Goal: Information Seeking & Learning: Learn about a topic

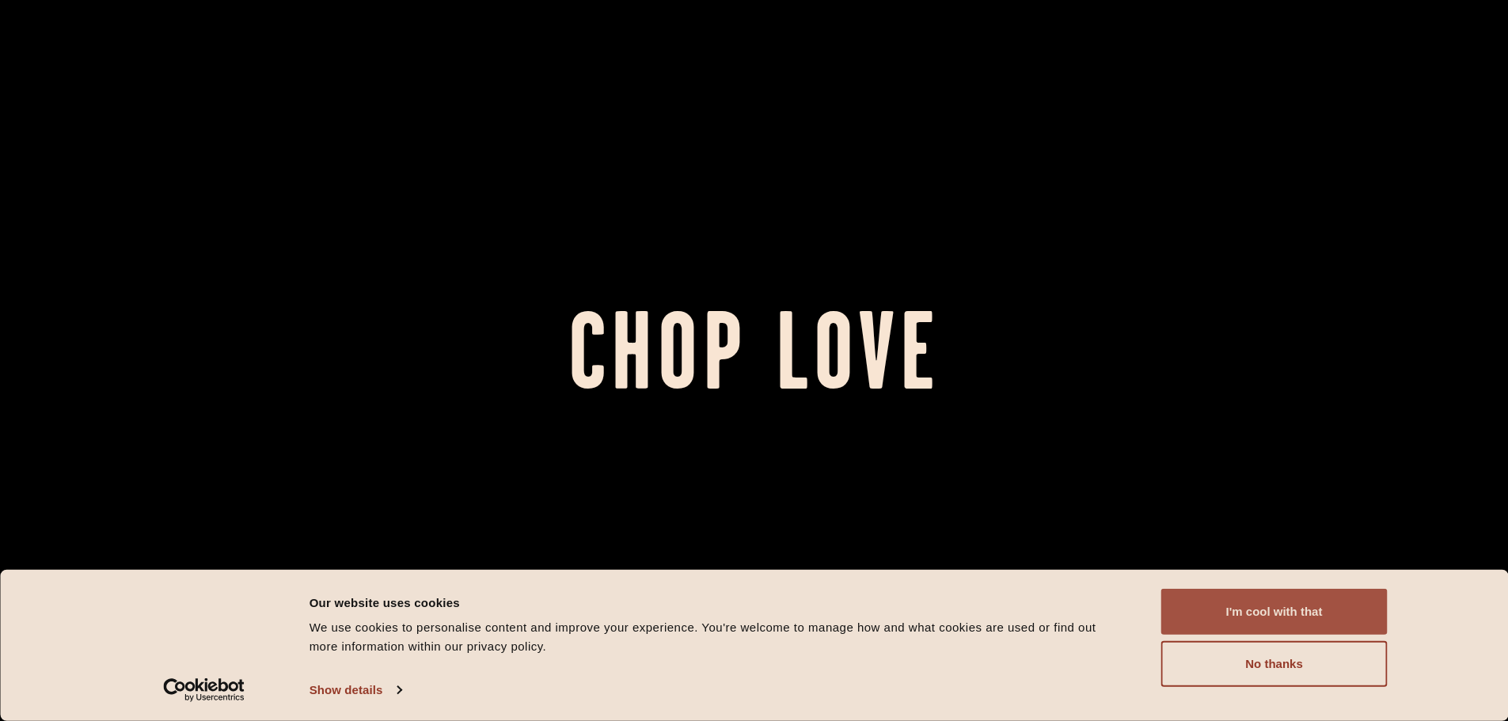
click at [1321, 617] on button "I'm cool with that" at bounding box center [1275, 612] width 226 height 46
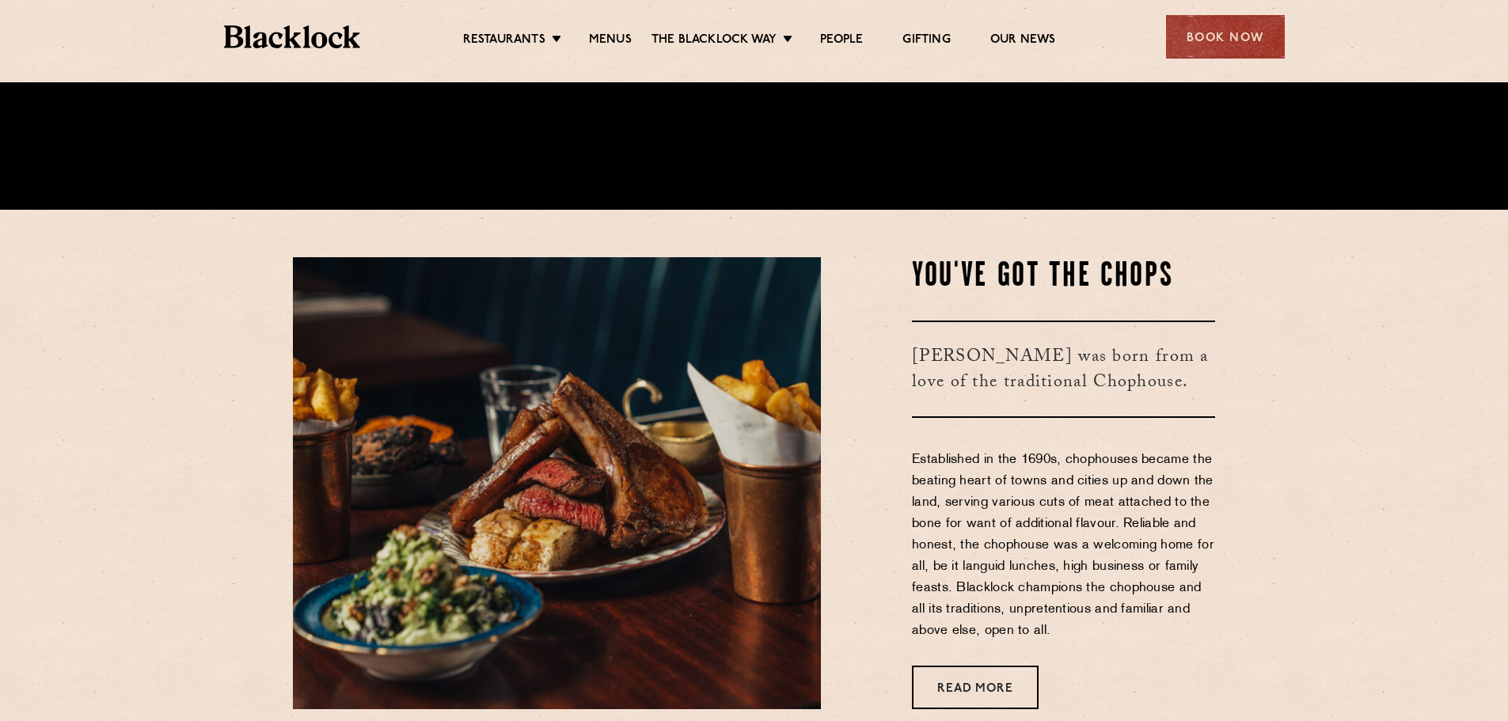
scroll to position [633, 0]
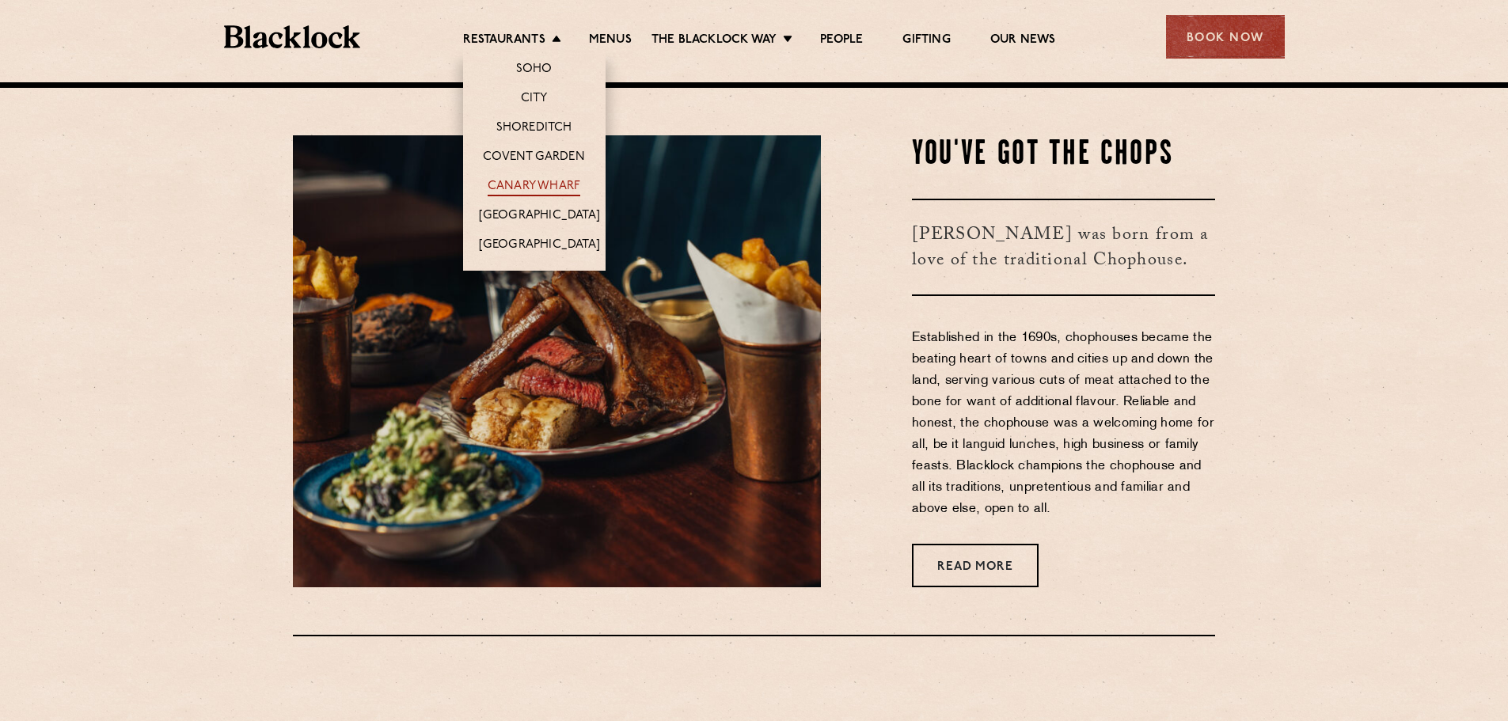
click at [543, 188] on link "Canary Wharf" at bounding box center [534, 187] width 93 height 17
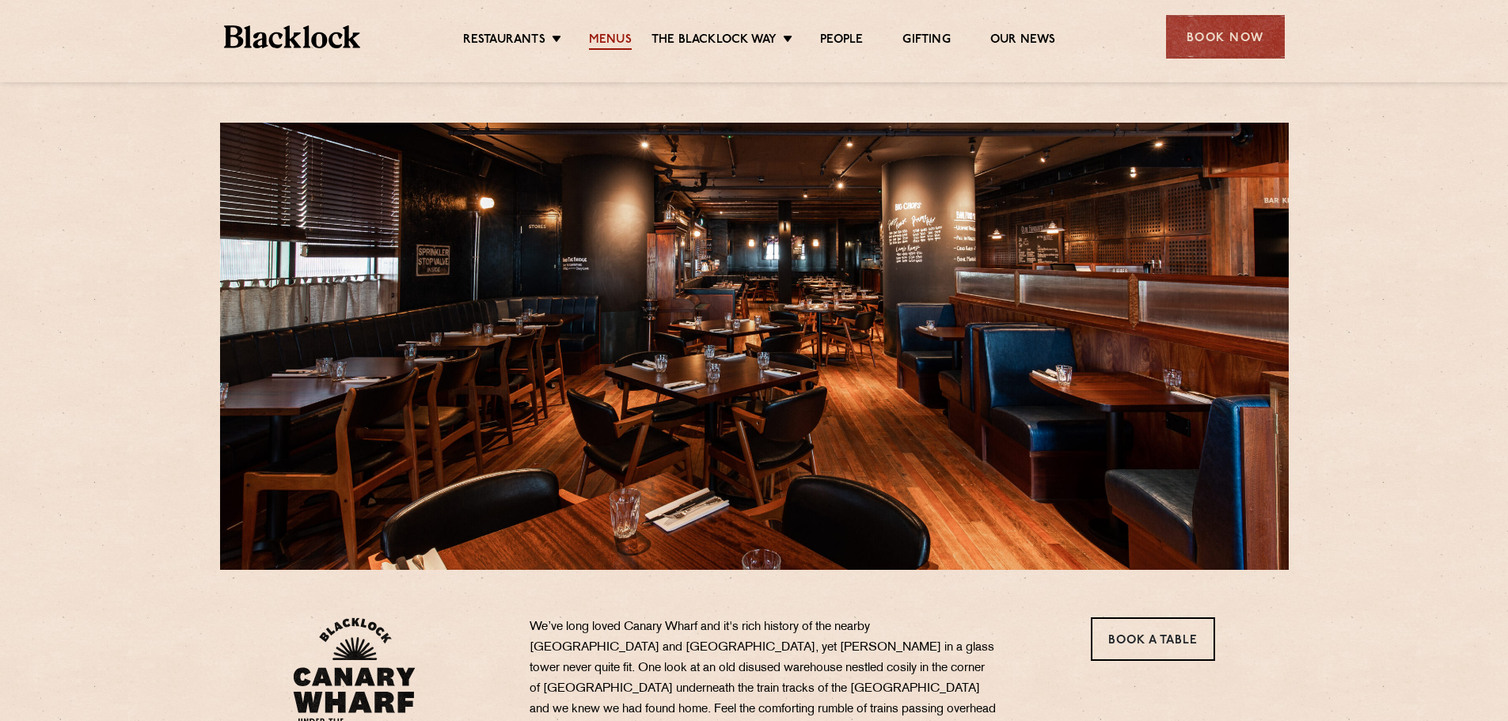
click at [609, 44] on link "Menus" at bounding box center [610, 40] width 43 height 17
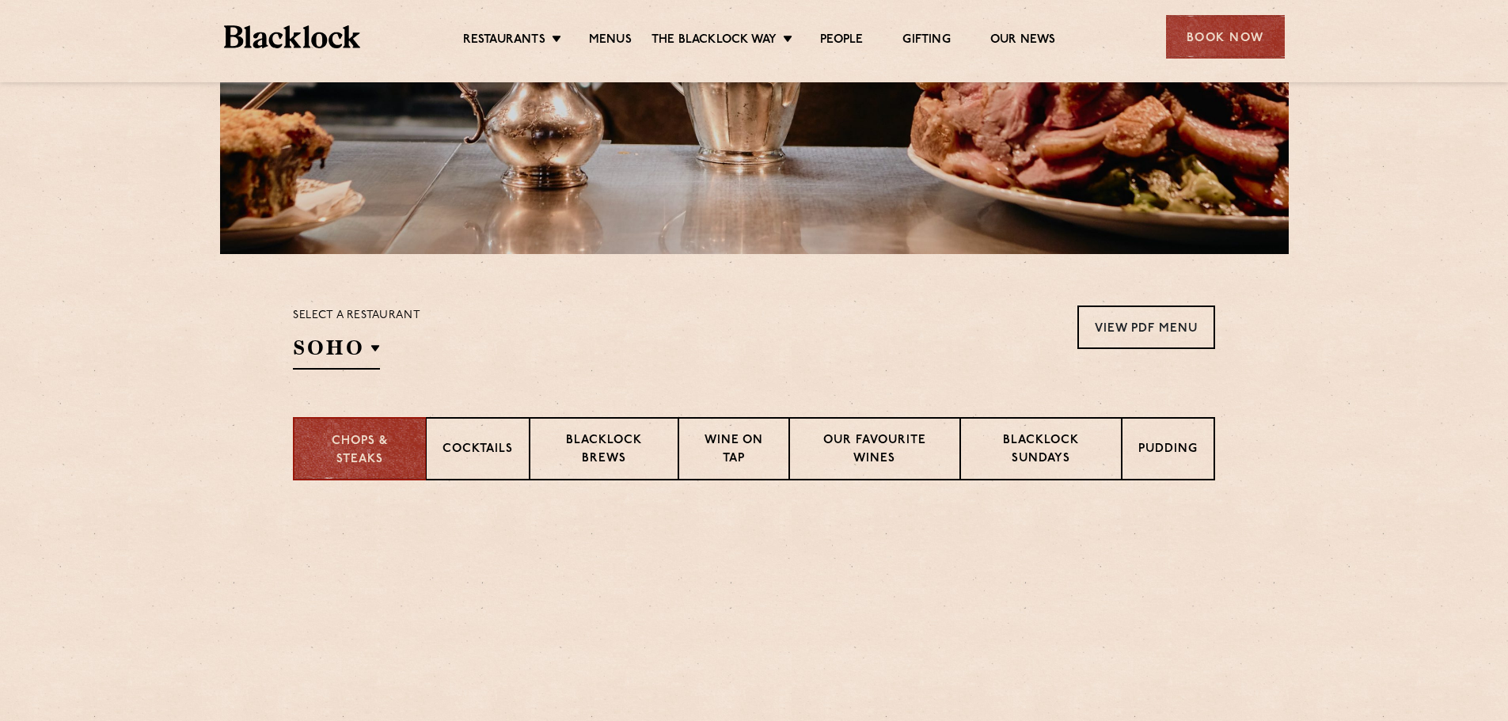
scroll to position [317, 0]
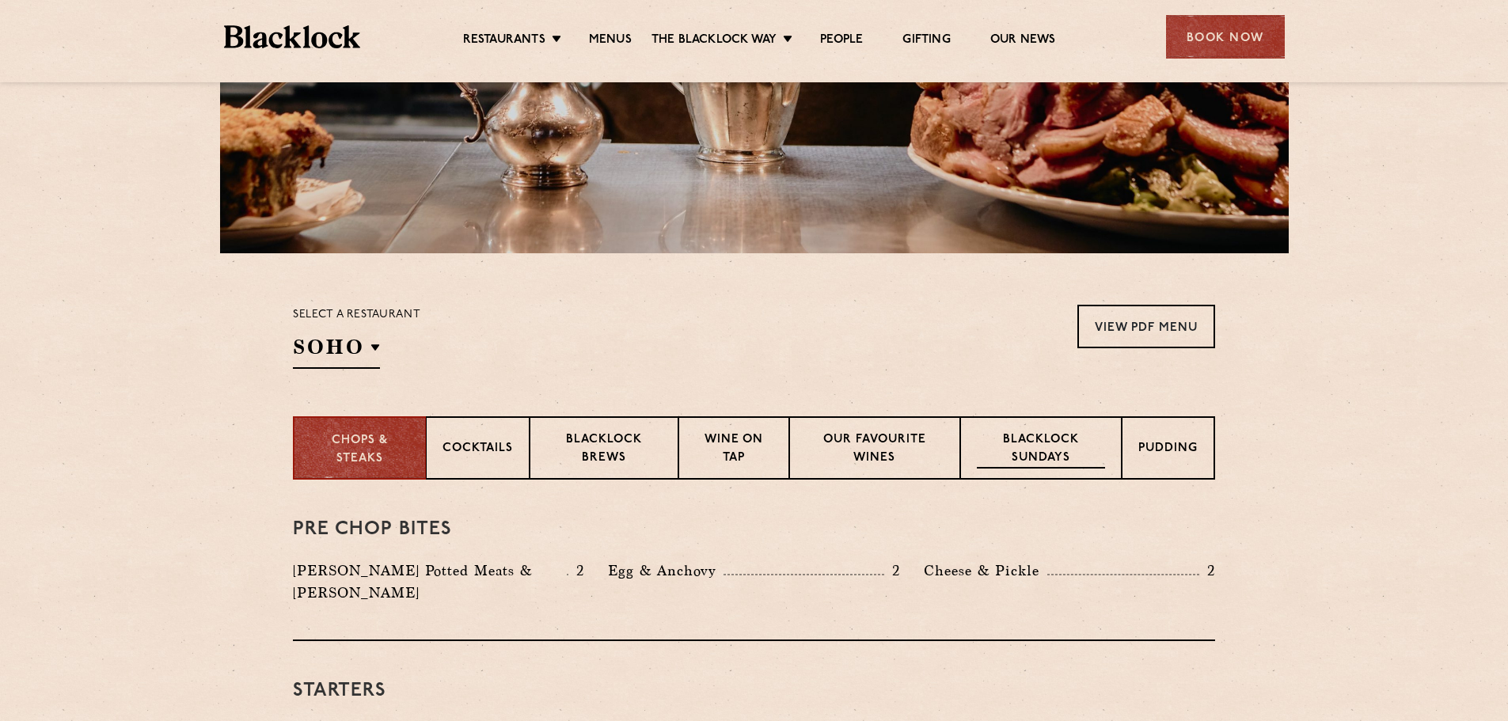
click at [1042, 458] on p "Blacklock Sundays" at bounding box center [1041, 450] width 128 height 37
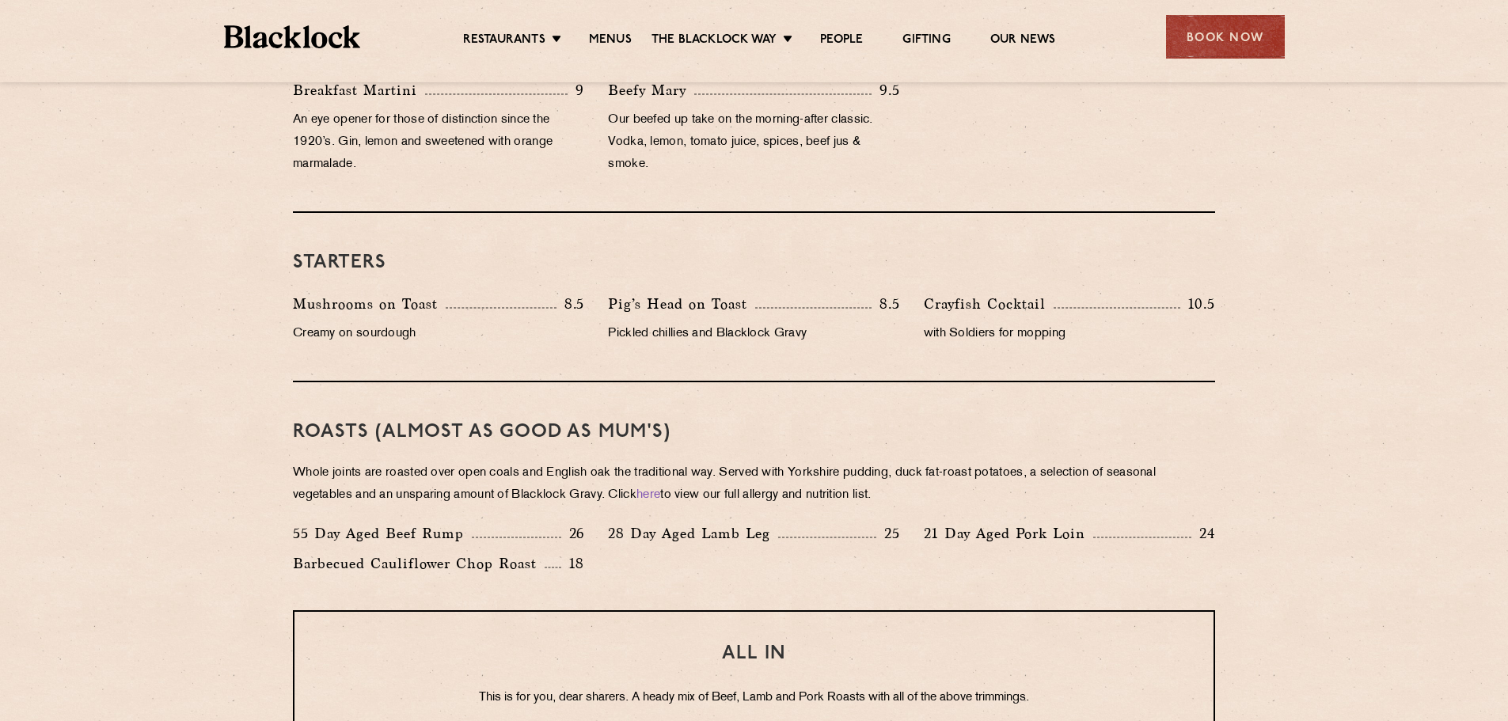
scroll to position [871, 0]
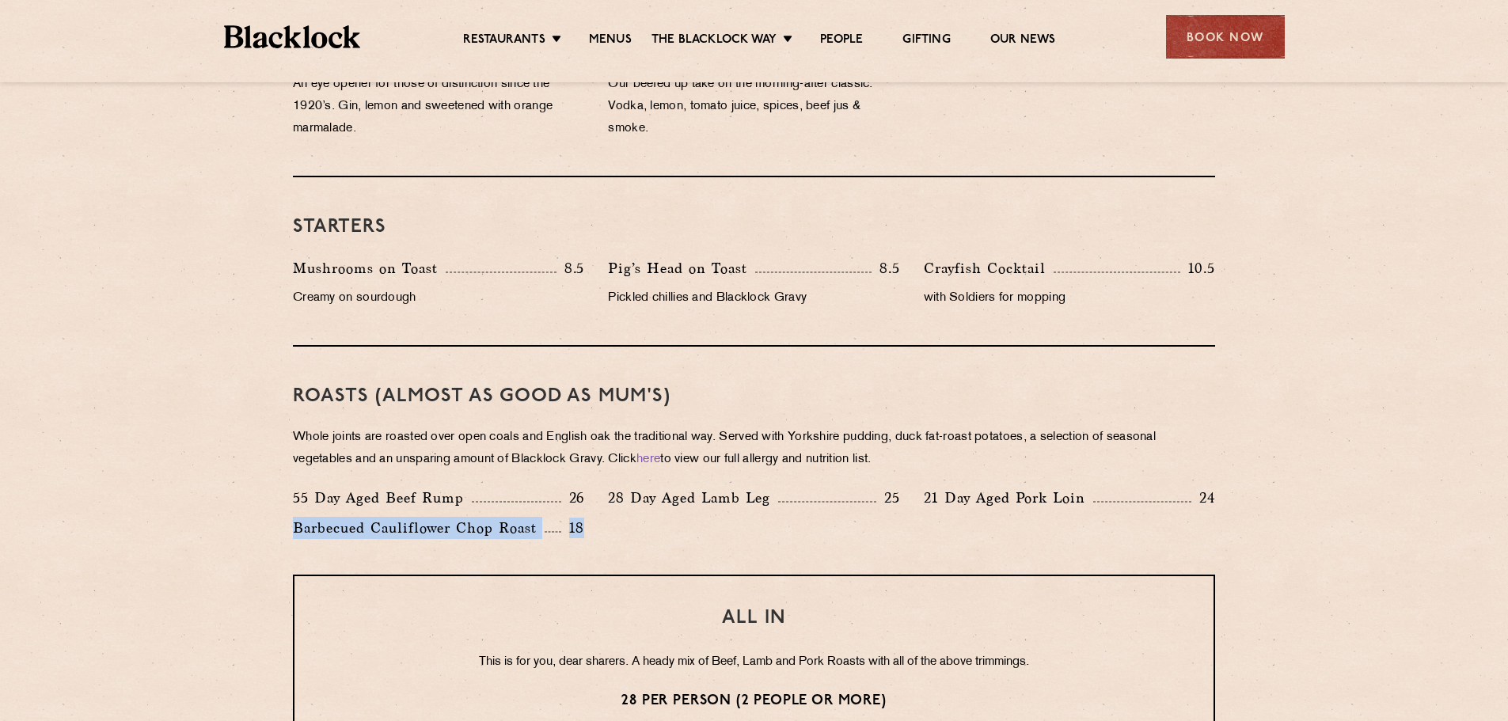
drag, startPoint x: 302, startPoint y: 544, endPoint x: 616, endPoint y: 538, distance: 313.6
click at [616, 538] on div "55 Day Aged Beef Rump 26 28 Day Aged Lamb Leg 25 21 Day Aged Pork Loin 24 Barbe…" at bounding box center [754, 517] width 946 height 60
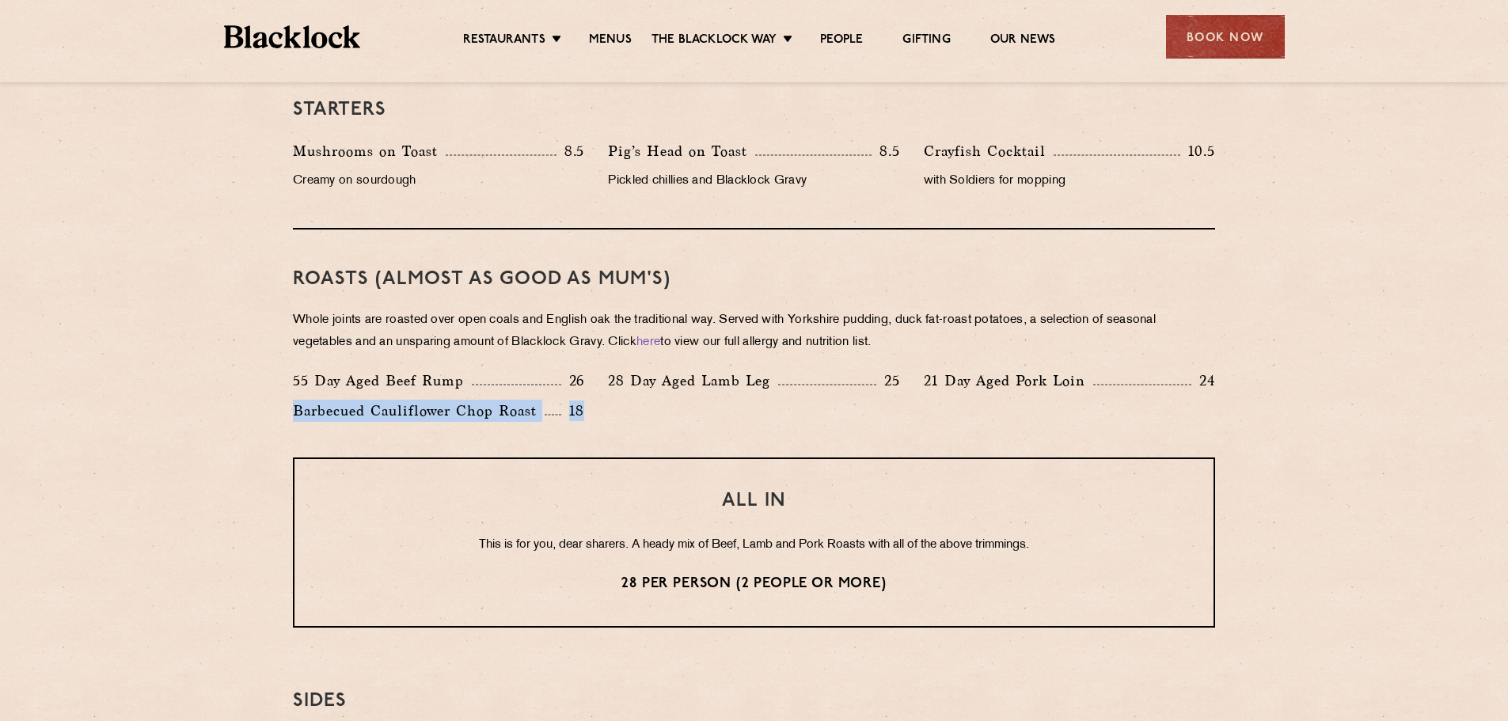
scroll to position [1188, 0]
